Goal: Transaction & Acquisition: Purchase product/service

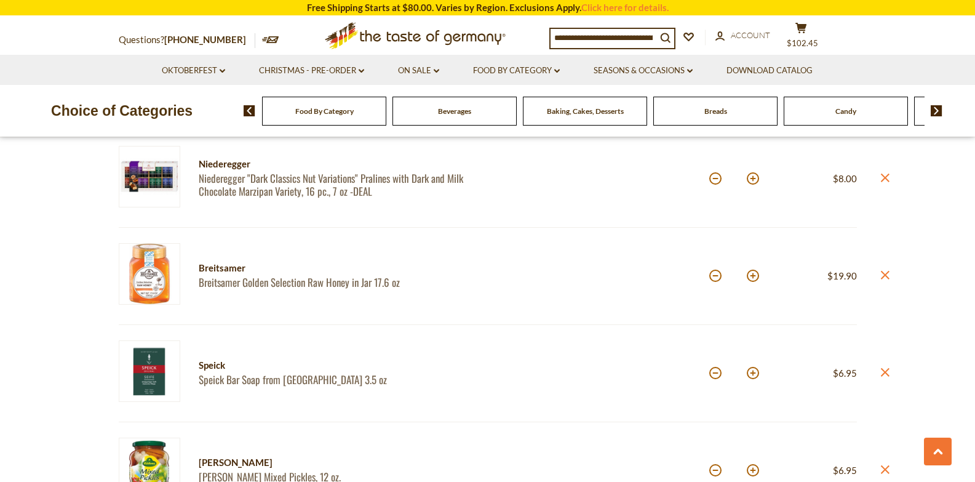
scroll to position [868, 0]
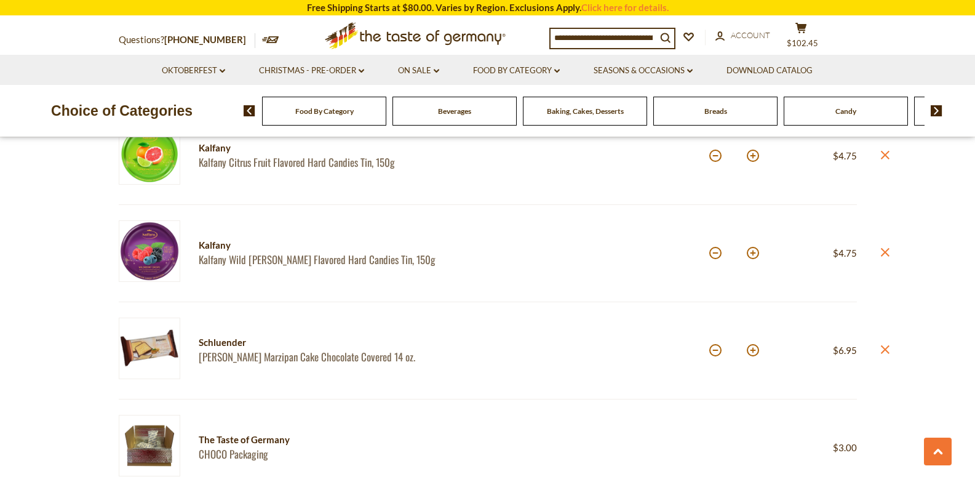
drag, startPoint x: 981, startPoint y: 51, endPoint x: 979, endPoint y: 114, distance: 63.4
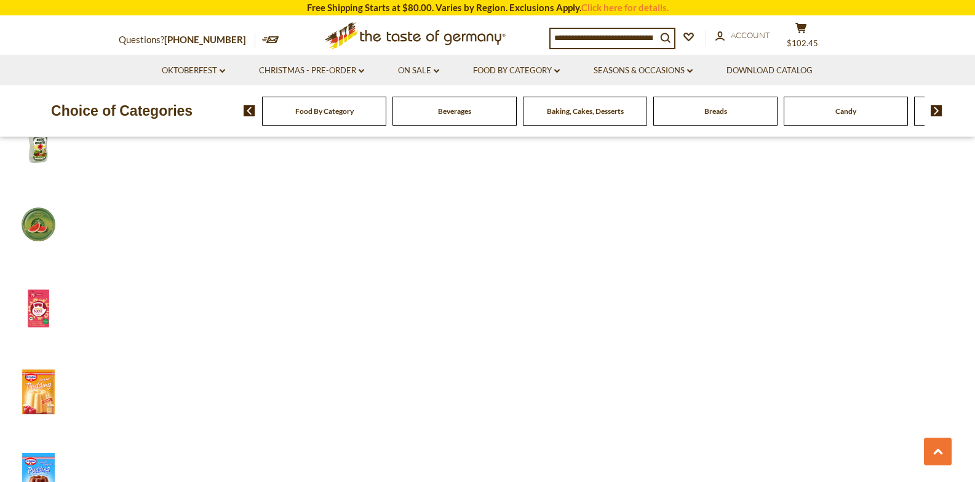
scroll to position [7394, 0]
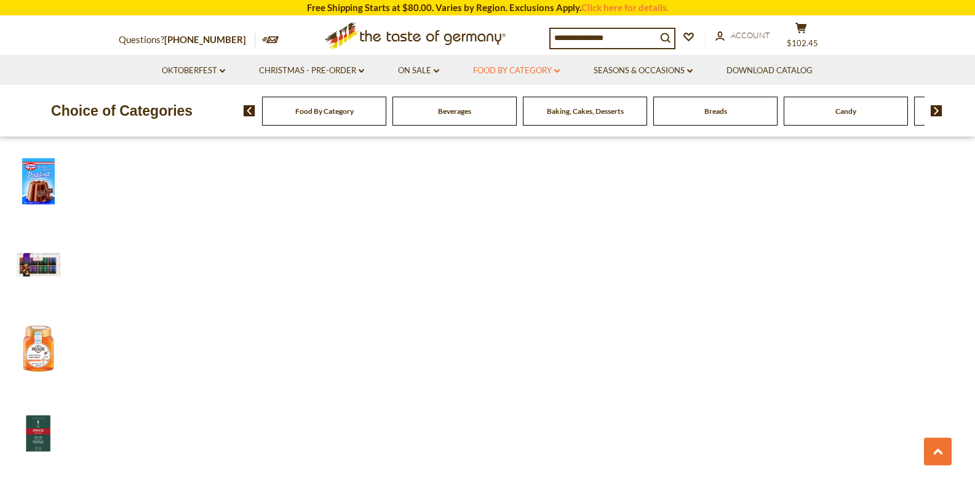
drag, startPoint x: 982, startPoint y: 190, endPoint x: 541, endPoint y: 70, distance: 457.1
click at [541, 70] on link "Food By Category dropdown_arrow" at bounding box center [516, 71] width 87 height 14
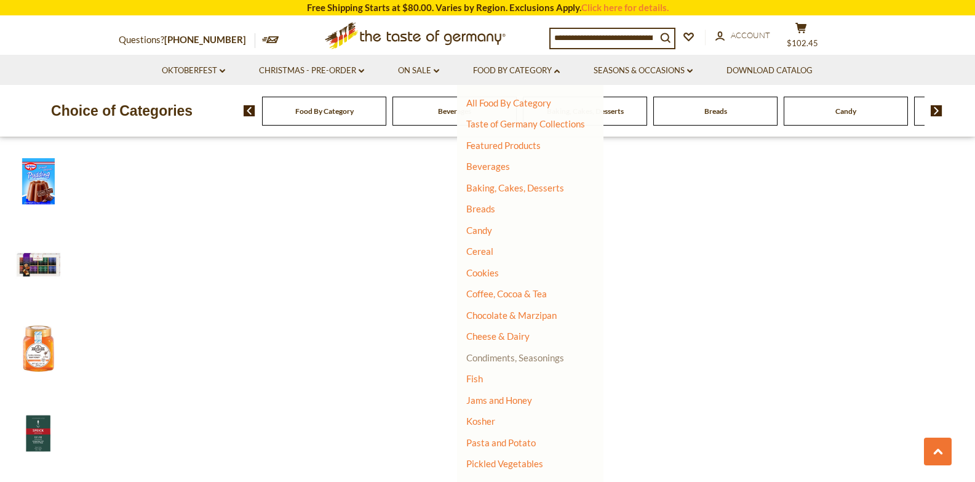
click at [528, 356] on link "Condiments, Seasonings" at bounding box center [516, 357] width 98 height 11
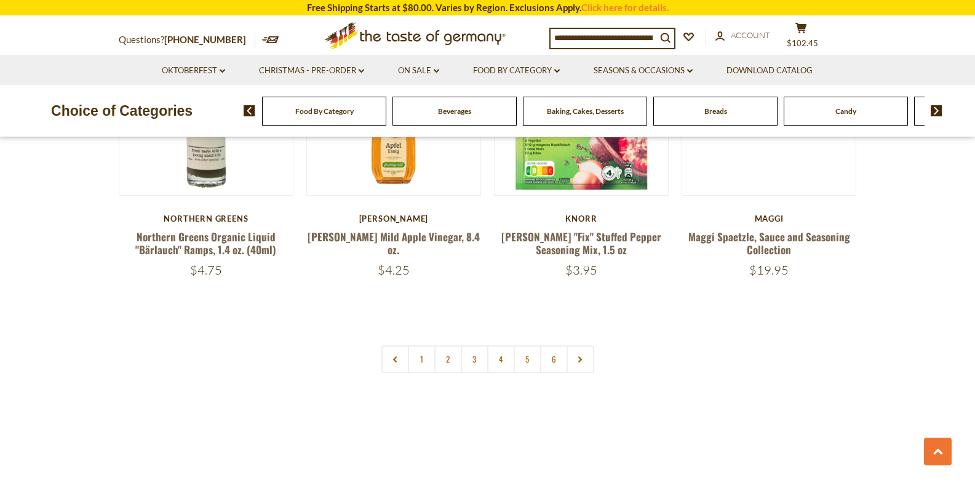
scroll to position [2913, 0]
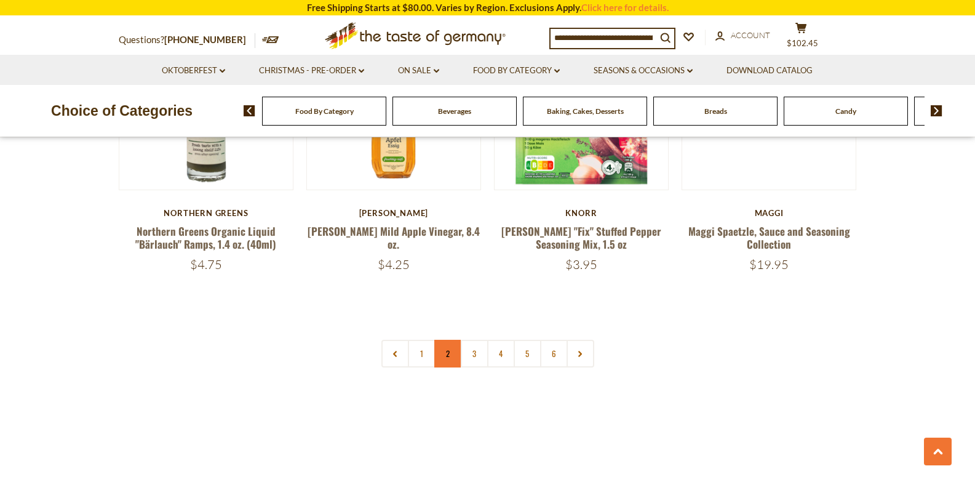
click at [449, 340] on link "2" at bounding box center [448, 354] width 28 height 28
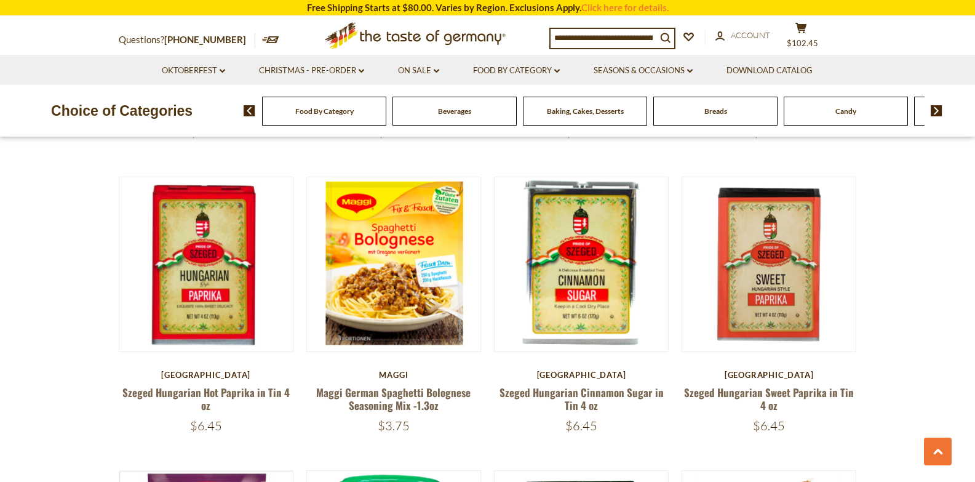
scroll to position [2146, 0]
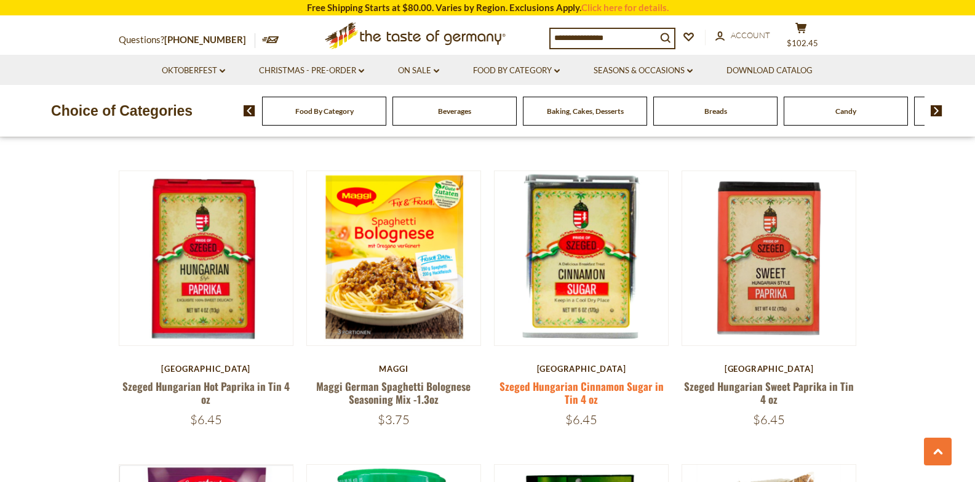
click at [605, 378] on link "Szeged Hungarian Cinnamon Sugar in Tin 4 oz" at bounding box center [582, 392] width 164 height 28
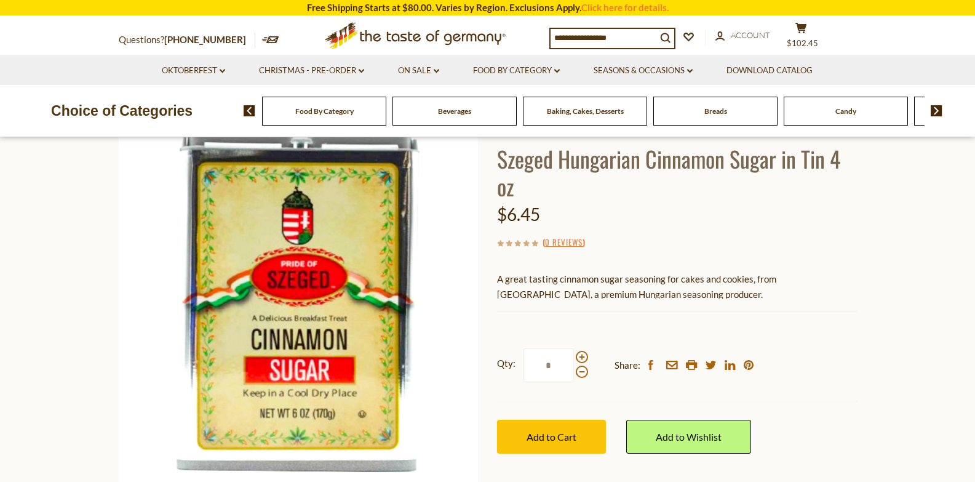
scroll to position [127, 0]
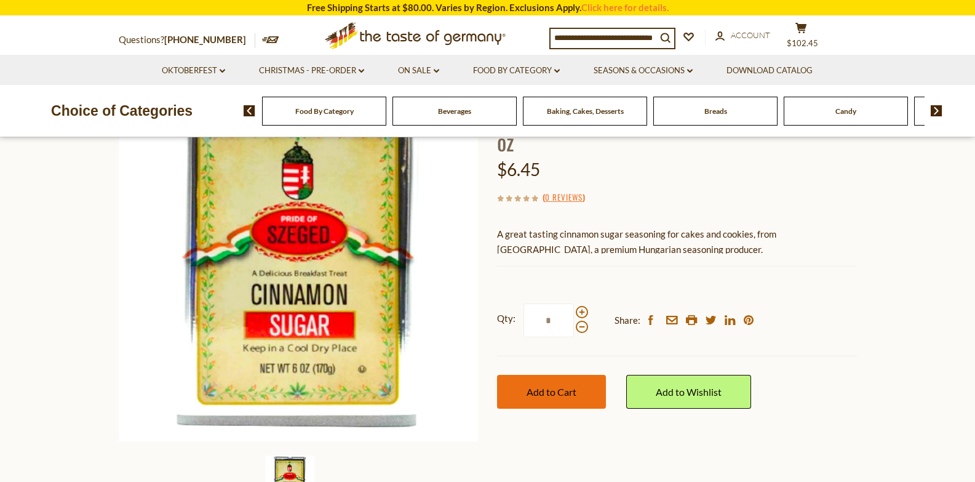
click at [542, 398] on button "Add to Cart" at bounding box center [551, 392] width 109 height 34
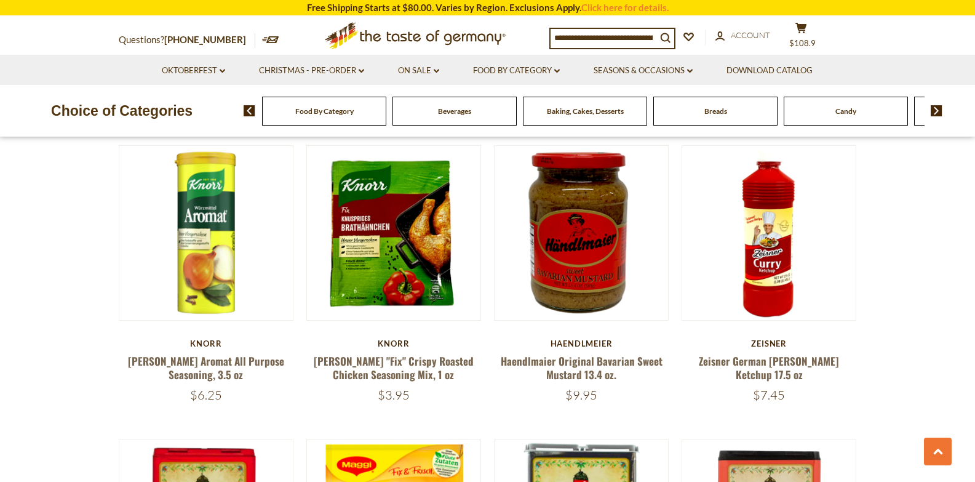
scroll to position [1842, 0]
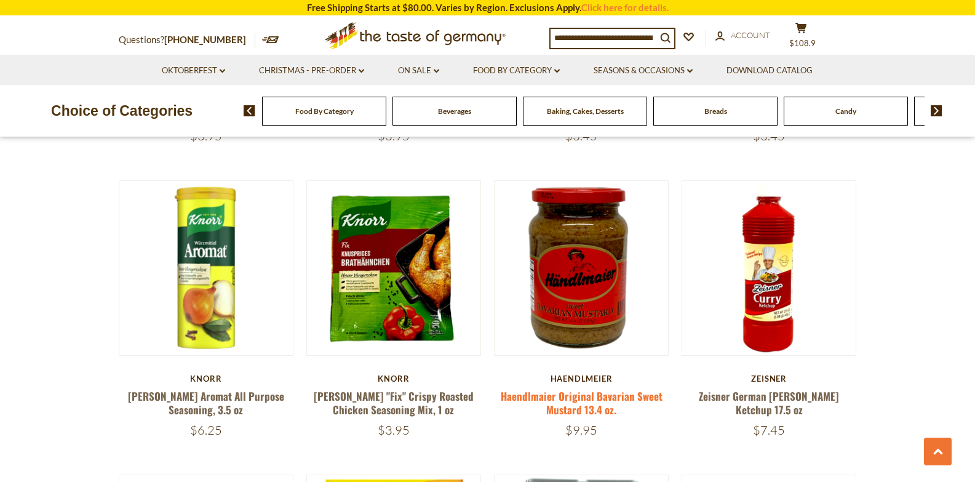
click at [572, 388] on link "Haendlmaier Original Bavarian Sweet Mustard 13.4 oz." at bounding box center [582, 402] width 162 height 28
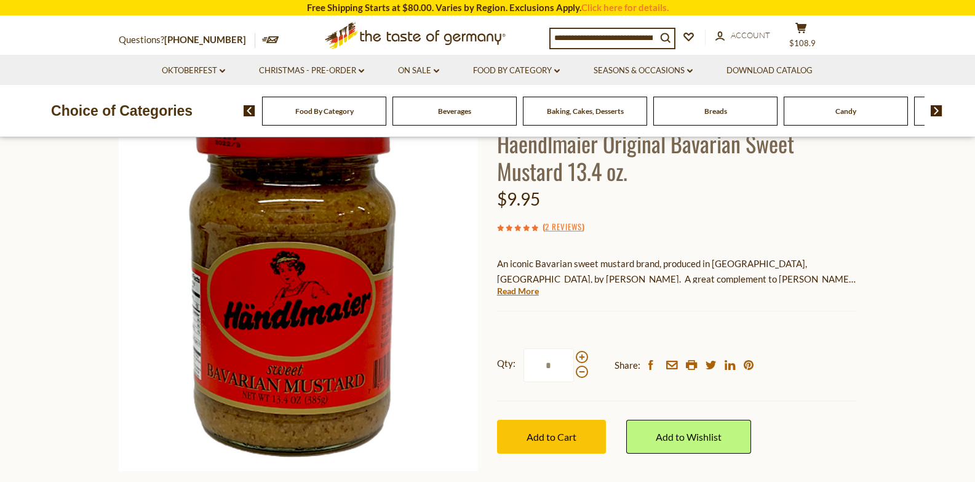
scroll to position [94, 0]
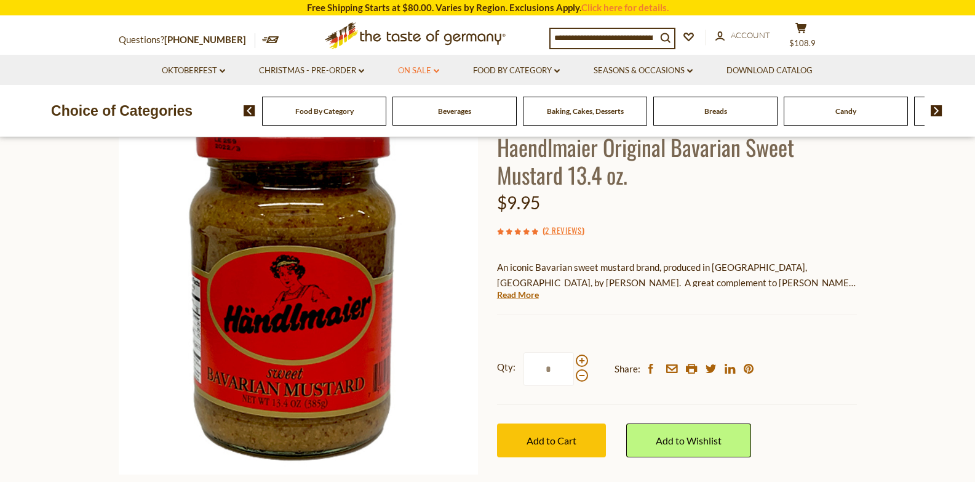
click at [412, 70] on link "On Sale dropdown_arrow" at bounding box center [418, 71] width 41 height 14
click at [420, 121] on link "Feature Sale" at bounding box center [416, 123] width 50 height 11
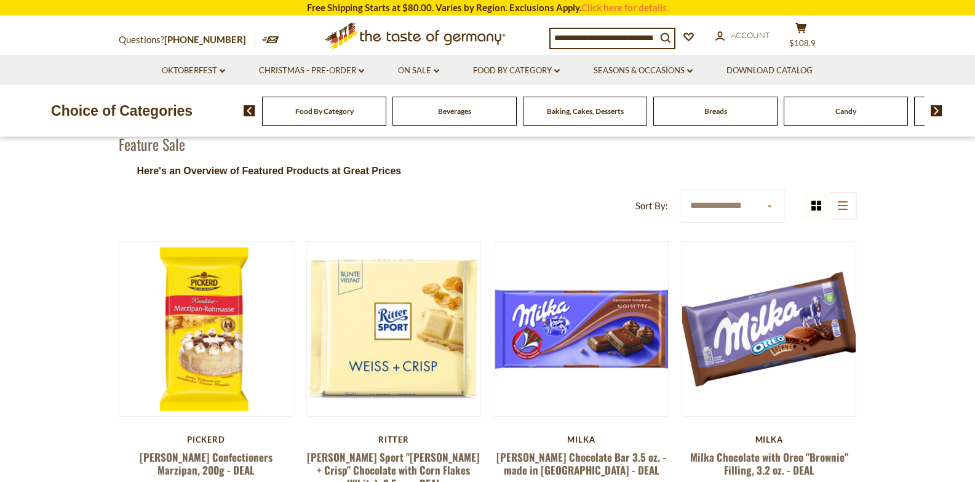
scroll to position [103, 0]
